Goal: Find specific page/section: Find specific page/section

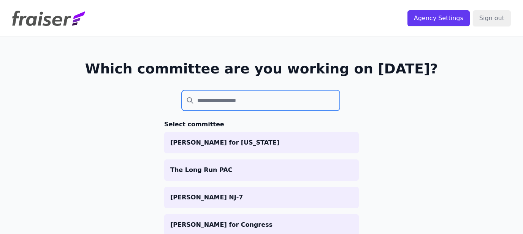
click at [262, 95] on input "search" at bounding box center [261, 100] width 158 height 21
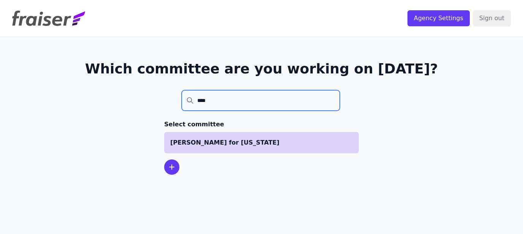
type input "****"
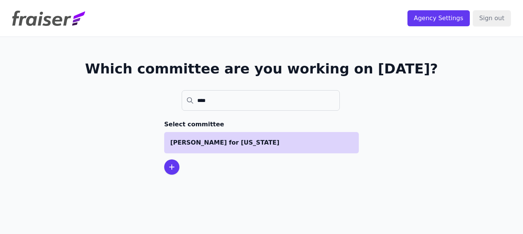
click at [253, 136] on li "[PERSON_NAME] for [US_STATE]" at bounding box center [261, 142] width 195 height 21
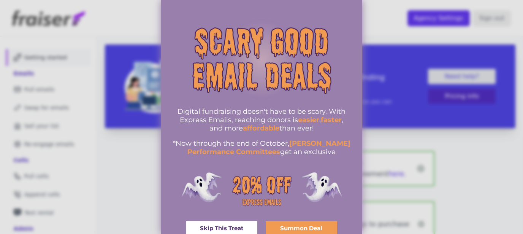
click at [232, 224] on link "Skip This Treat" at bounding box center [222, 228] width 72 height 14
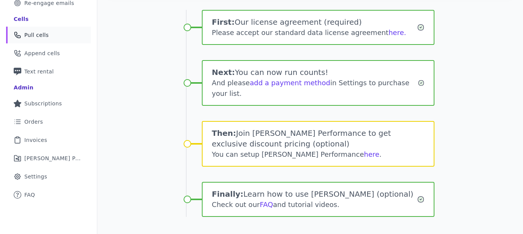
scroll to position [154, 0]
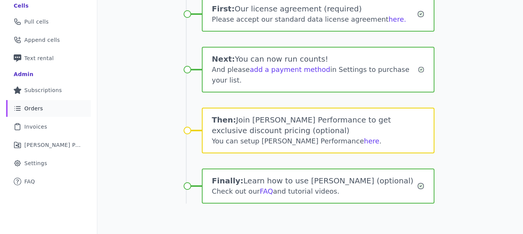
click at [56, 110] on link "List Icon Outline of bulleted list Orders" at bounding box center [48, 108] width 85 height 17
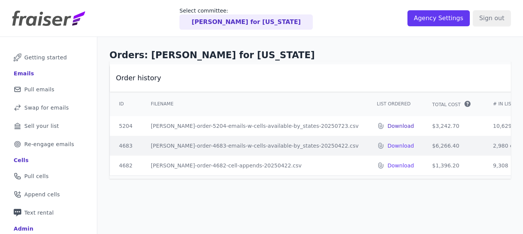
click at [388, 124] on p "Download" at bounding box center [401, 126] width 27 height 8
